Goal: Task Accomplishment & Management: Manage account settings

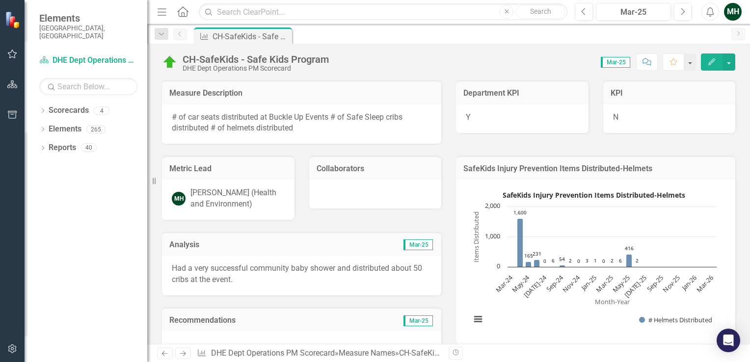
click at [68, 105] on link "Scorecards" at bounding box center [69, 110] width 40 height 11
click at [80, 55] on link "Scorecard DHE Dept Operations PM Scorecard" at bounding box center [88, 60] width 98 height 11
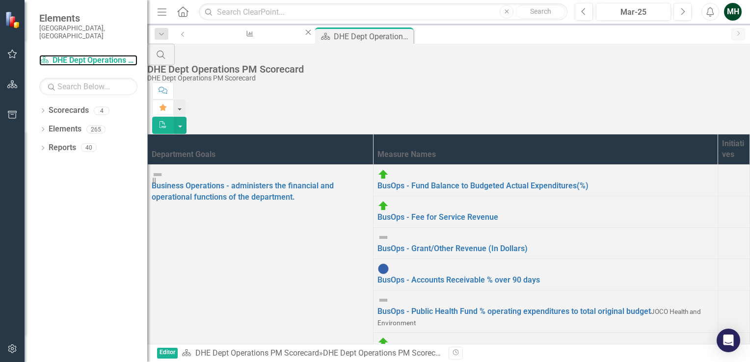
scroll to position [60, 0]
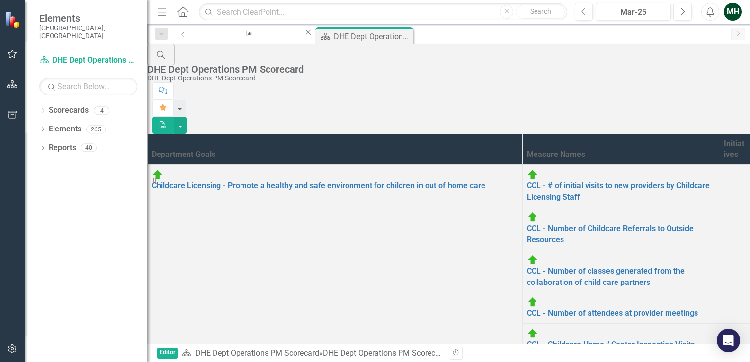
scroll to position [104, 0]
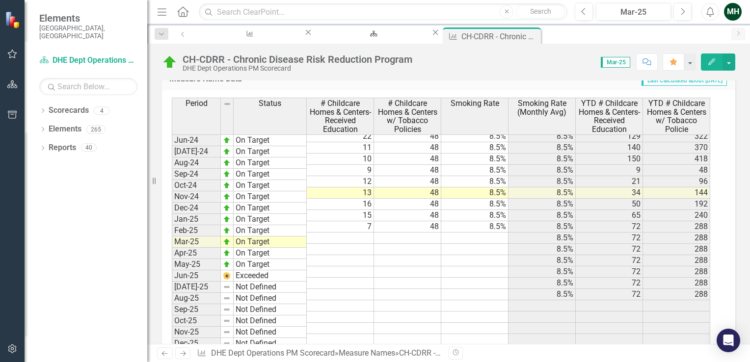
scroll to position [1325, 0]
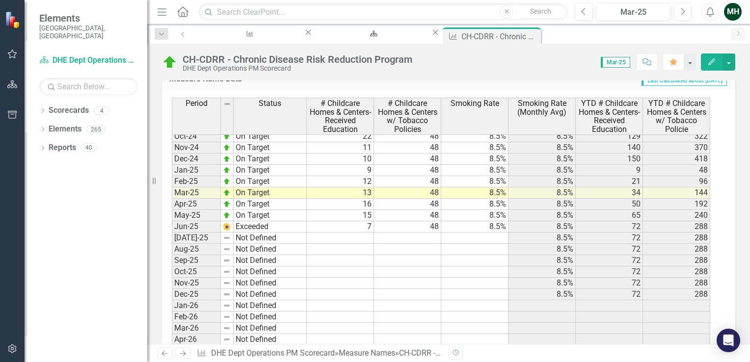
click at [350, 237] on td at bounding box center [340, 238] width 67 height 11
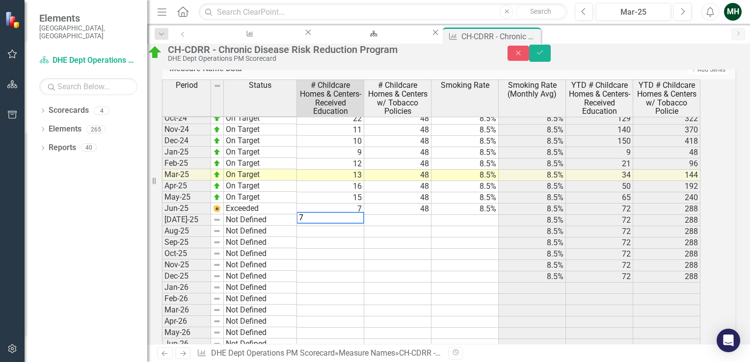
click at [403, 226] on td at bounding box center [397, 220] width 67 height 11
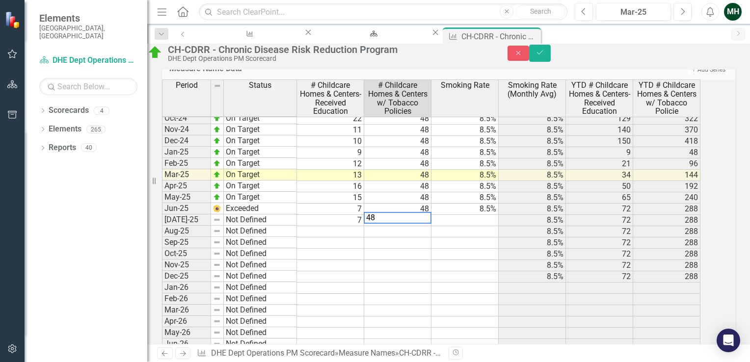
click at [460, 226] on td at bounding box center [464, 220] width 67 height 11
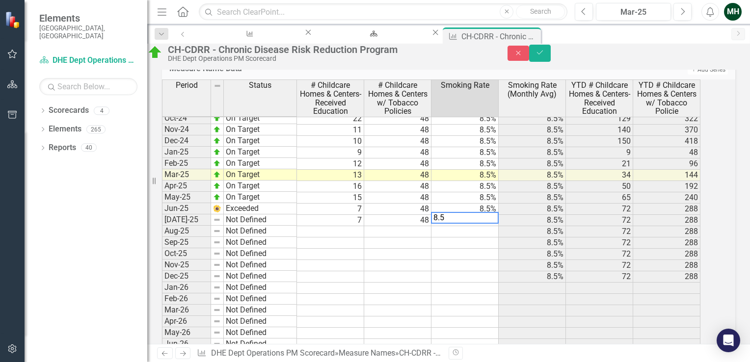
type textarea "8.5"
click at [463, 249] on td at bounding box center [464, 243] width 67 height 11
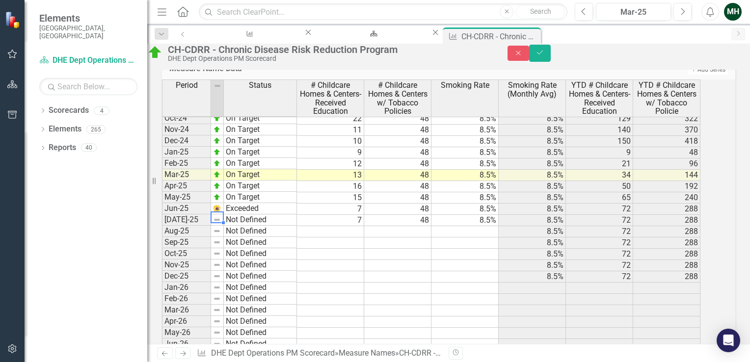
click at [221, 224] on img at bounding box center [217, 220] width 8 height 8
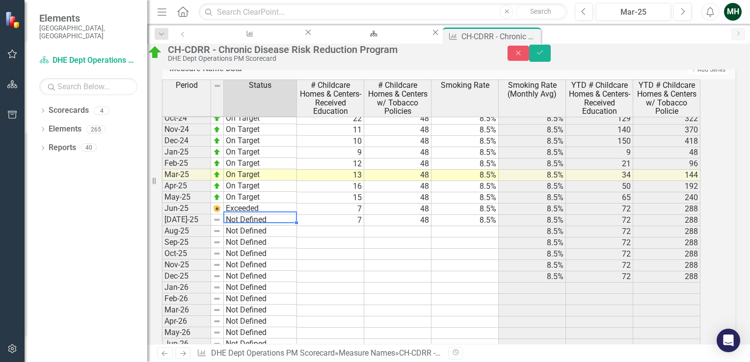
click at [238, 226] on td "Not Defined" at bounding box center [260, 219] width 73 height 11
click at [241, 226] on td "Not Defined" at bounding box center [260, 219] width 73 height 11
click at [295, 226] on td "Not Defined" at bounding box center [260, 219] width 73 height 11
click at [278, 237] on td "Not Defined" at bounding box center [260, 231] width 73 height 11
click at [277, 226] on td "Not Defined" at bounding box center [260, 219] width 73 height 11
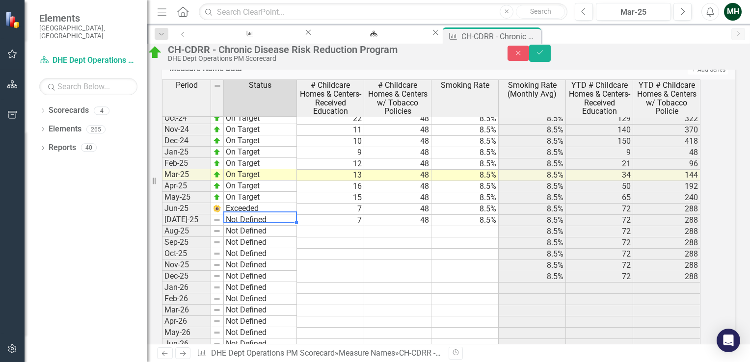
click at [277, 226] on td "Not Defined" at bounding box center [260, 219] width 73 height 11
click at [277, 236] on div "Period Status # Childcare Homes & Centers-Received Education # Childcare Homes …" at bounding box center [435, 233] width 546 height 309
click at [277, 226] on td "Not Defined" at bounding box center [260, 219] width 73 height 11
click at [277, 236] on div "Period Status # Childcare Homes & Centers-Received Education # Childcare Homes …" at bounding box center [435, 233] width 546 height 309
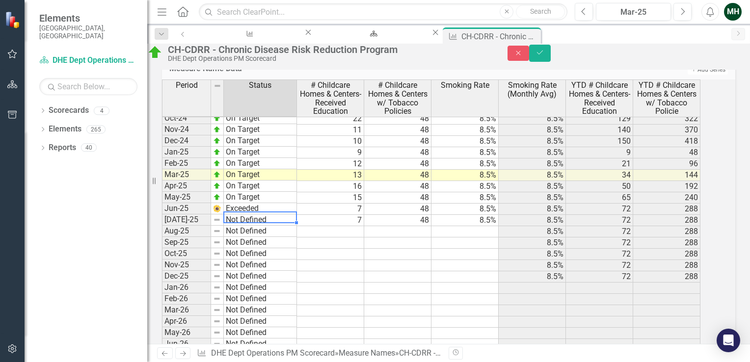
click at [277, 226] on td "Not Defined" at bounding box center [260, 219] width 73 height 11
click at [247, 226] on td "Not Defined" at bounding box center [260, 219] width 73 height 11
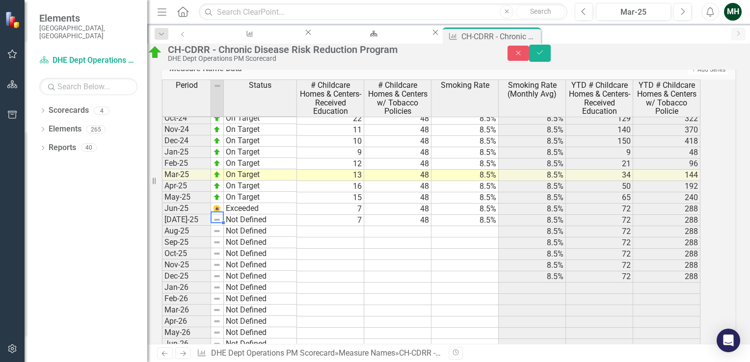
click at [221, 224] on img at bounding box center [217, 220] width 8 height 8
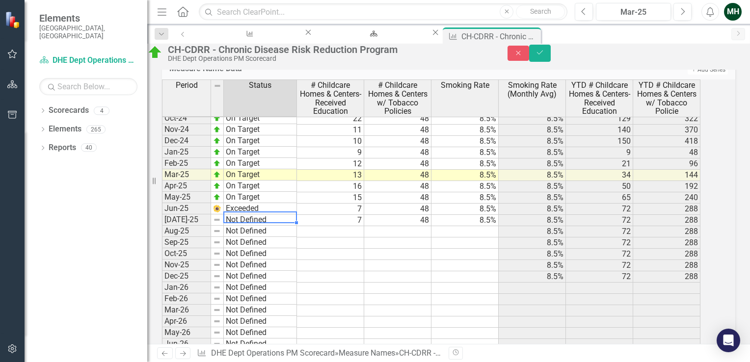
click at [271, 226] on td "Not Defined" at bounding box center [260, 219] width 73 height 11
click at [297, 226] on td "Not Defined" at bounding box center [260, 219] width 73 height 11
click at [298, 225] on div at bounding box center [296, 223] width 4 height 4
click at [297, 226] on td "Not Defined" at bounding box center [260, 219] width 73 height 11
click at [271, 244] on div "Period Status # Childcare Homes & Centers-Received Education # Childcare Homes …" at bounding box center [435, 233] width 546 height 309
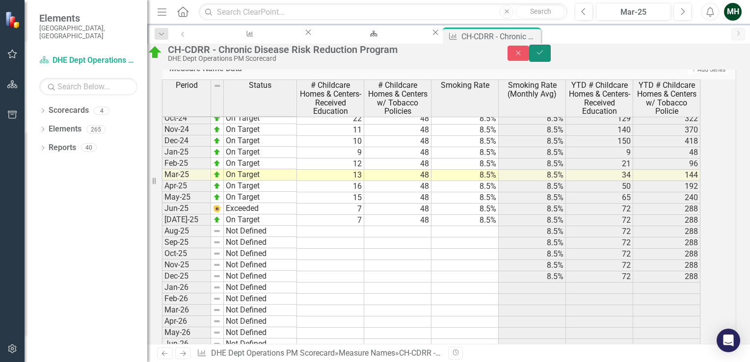
click at [544, 56] on icon "Save" at bounding box center [539, 52] width 9 height 7
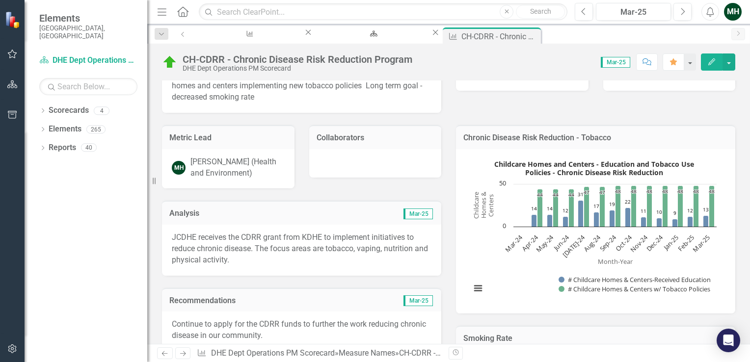
scroll to position [98, 0]
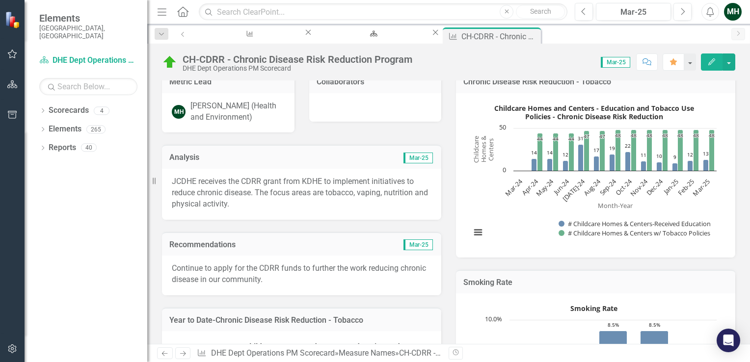
click at [370, 173] on div "JCDHE receives the CDRR grant from KDHE to implement initiatives to reduce chro…" at bounding box center [301, 194] width 279 height 51
click at [407, 160] on span "Mar-25" at bounding box center [417, 158] width 29 height 11
click at [287, 183] on p "JCDHE receives the CDRR grant from KDHE to implement initiatives to reduce chro…" at bounding box center [302, 193] width 260 height 34
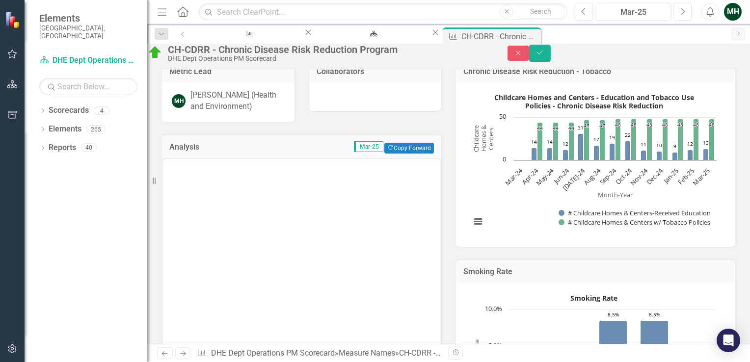
scroll to position [0, 0]
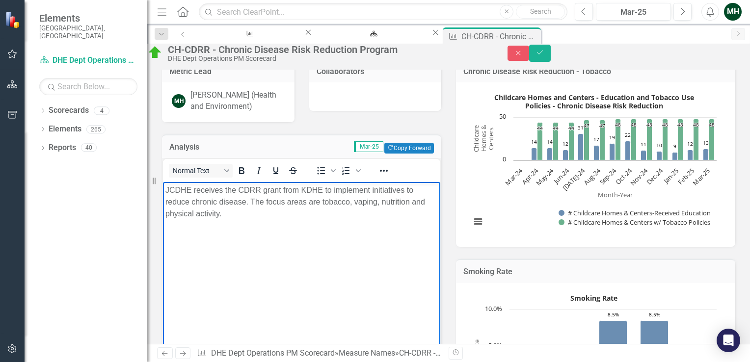
click at [194, 203] on p "JCDHE receives the CDRR grant from KDHE to implement initiatives to reduce chro…" at bounding box center [301, 202] width 272 height 35
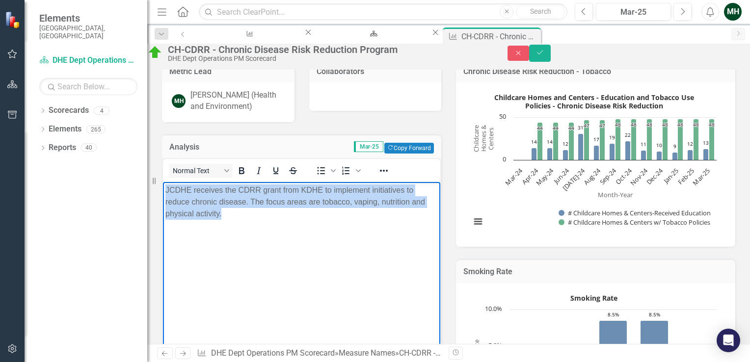
drag, startPoint x: 238, startPoint y: 214, endPoint x: 165, endPoint y: 189, distance: 77.4
click at [165, 189] on p "JCDHE receives the CDRR grant from KDHE to implement initiatives to reduce chro…" at bounding box center [301, 202] width 272 height 35
